Goal: Transaction & Acquisition: Purchase product/service

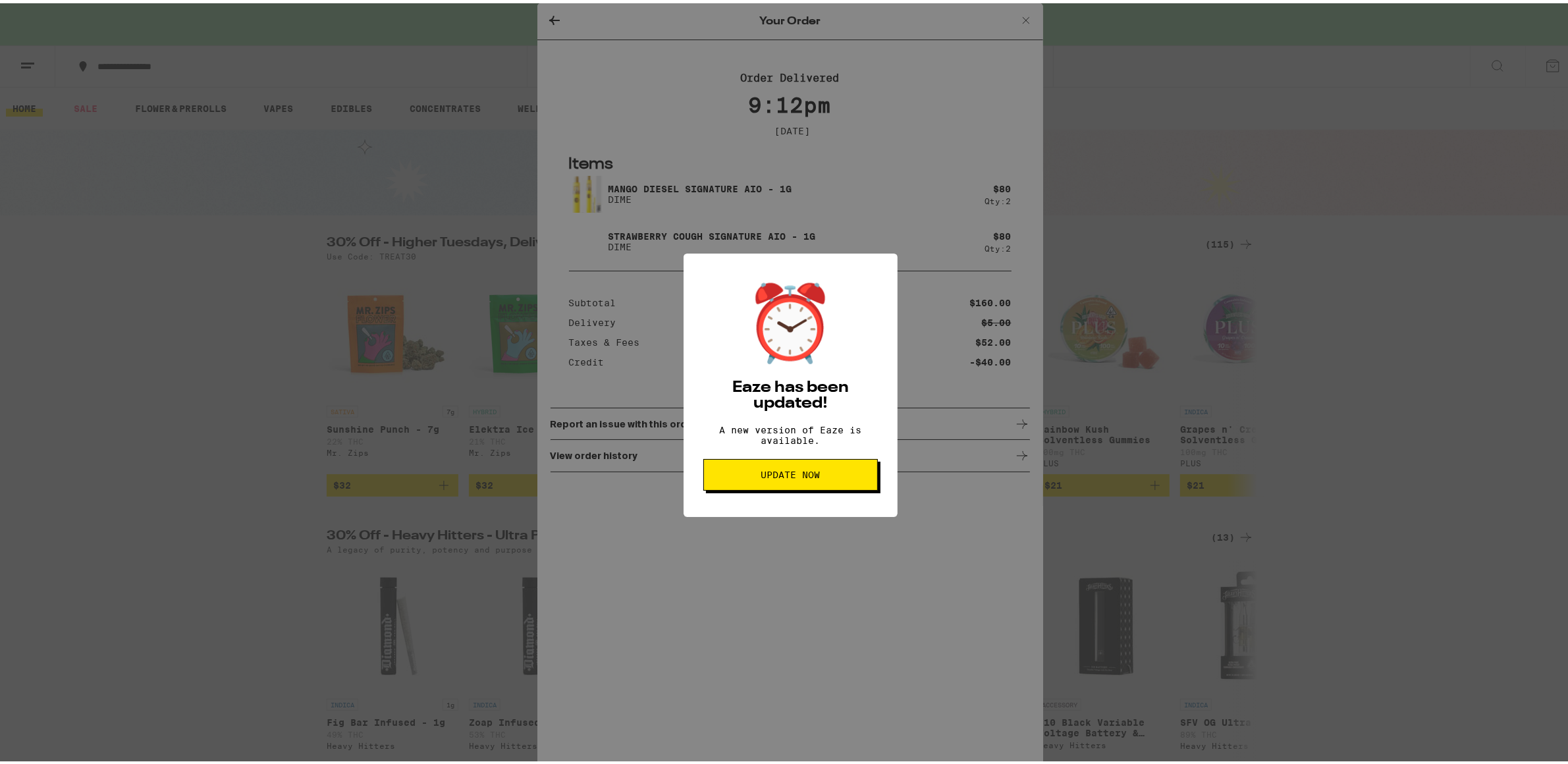
click at [616, 116] on div "⏰ Eaze has been updated! A new version of Eaze is available. Update Now" at bounding box center [790, 382] width 1581 height 764
click at [1016, 17] on div "⏰ Eaze has been updated! A new version of Eaze is available. Update Now" at bounding box center [790, 382] width 1581 height 764
click at [1022, 17] on div "⏰ Eaze has been updated! A new version of Eaze is available. Update Now" at bounding box center [790, 382] width 1581 height 764
click at [818, 493] on div "⏰ Eaze has been updated! A new version of Eaze is available. Update Now" at bounding box center [790, 382] width 214 height 263
click at [818, 487] on button "Update Now" at bounding box center [791, 471] width 175 height 32
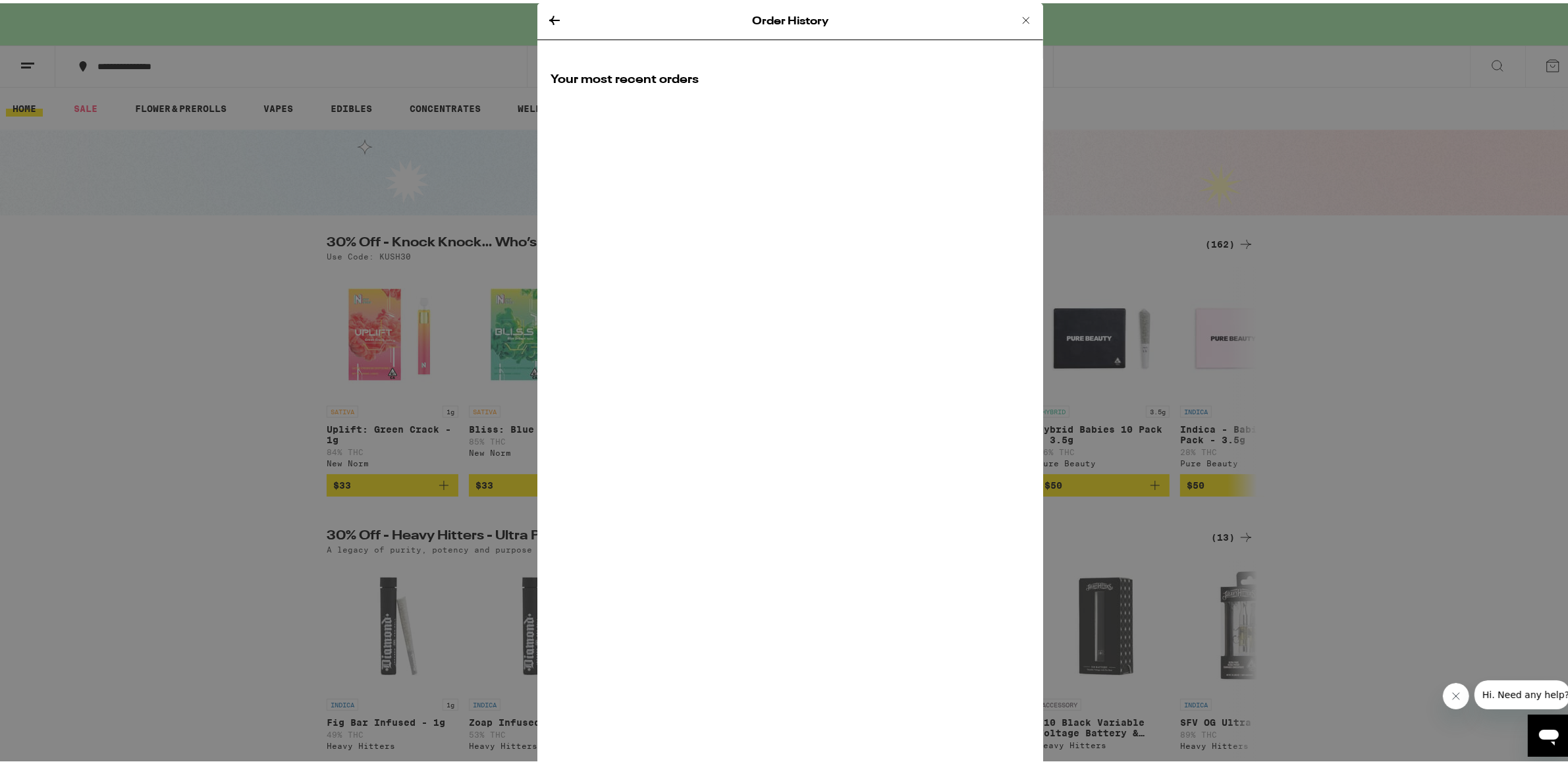
click at [551, 16] on icon at bounding box center [554, 17] width 11 height 9
click at [1020, 13] on icon at bounding box center [1025, 16] width 15 height 15
